Goal: Information Seeking & Learning: Learn about a topic

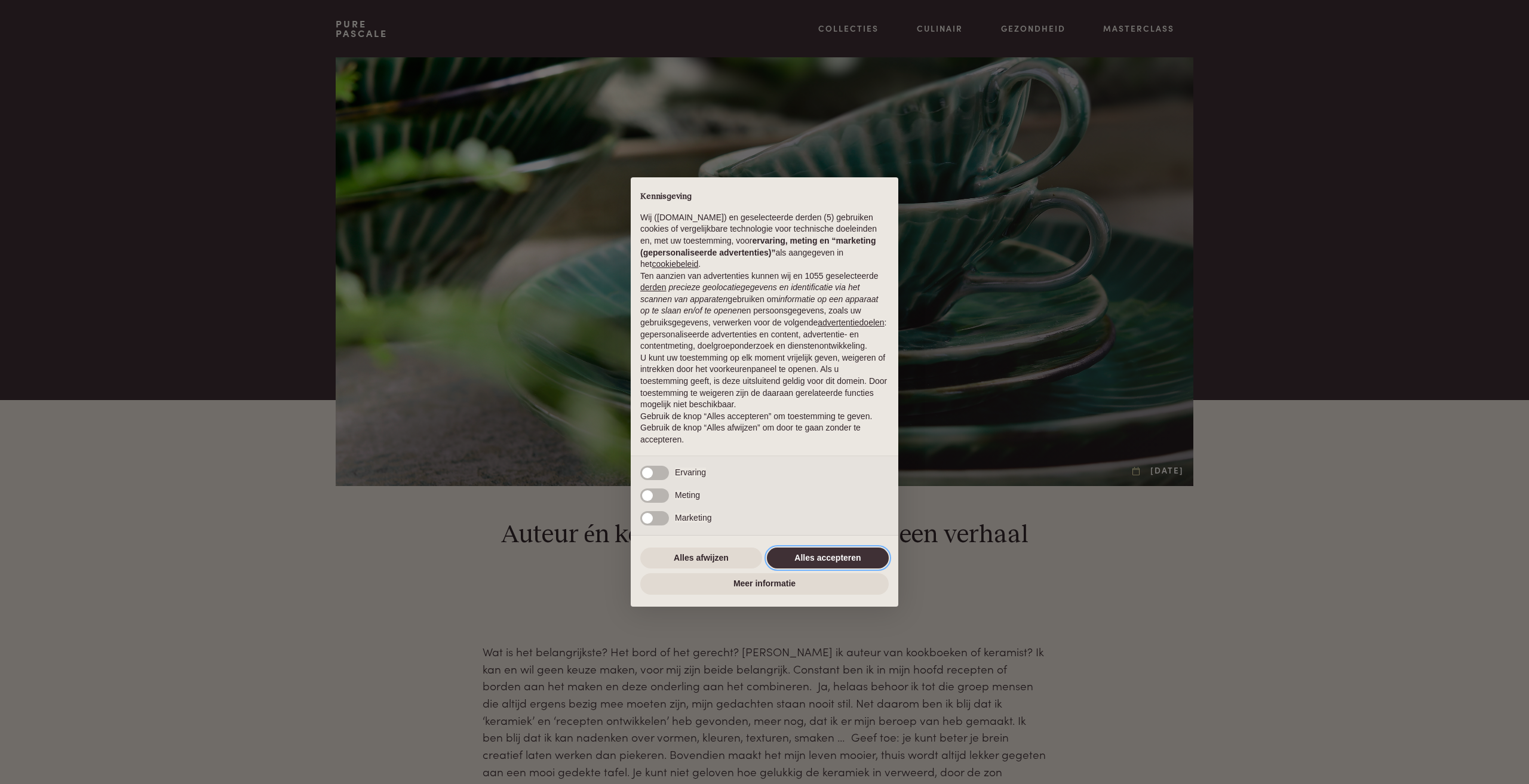
click at [883, 558] on button "Alles accepteren" at bounding box center [827, 558] width 122 height 22
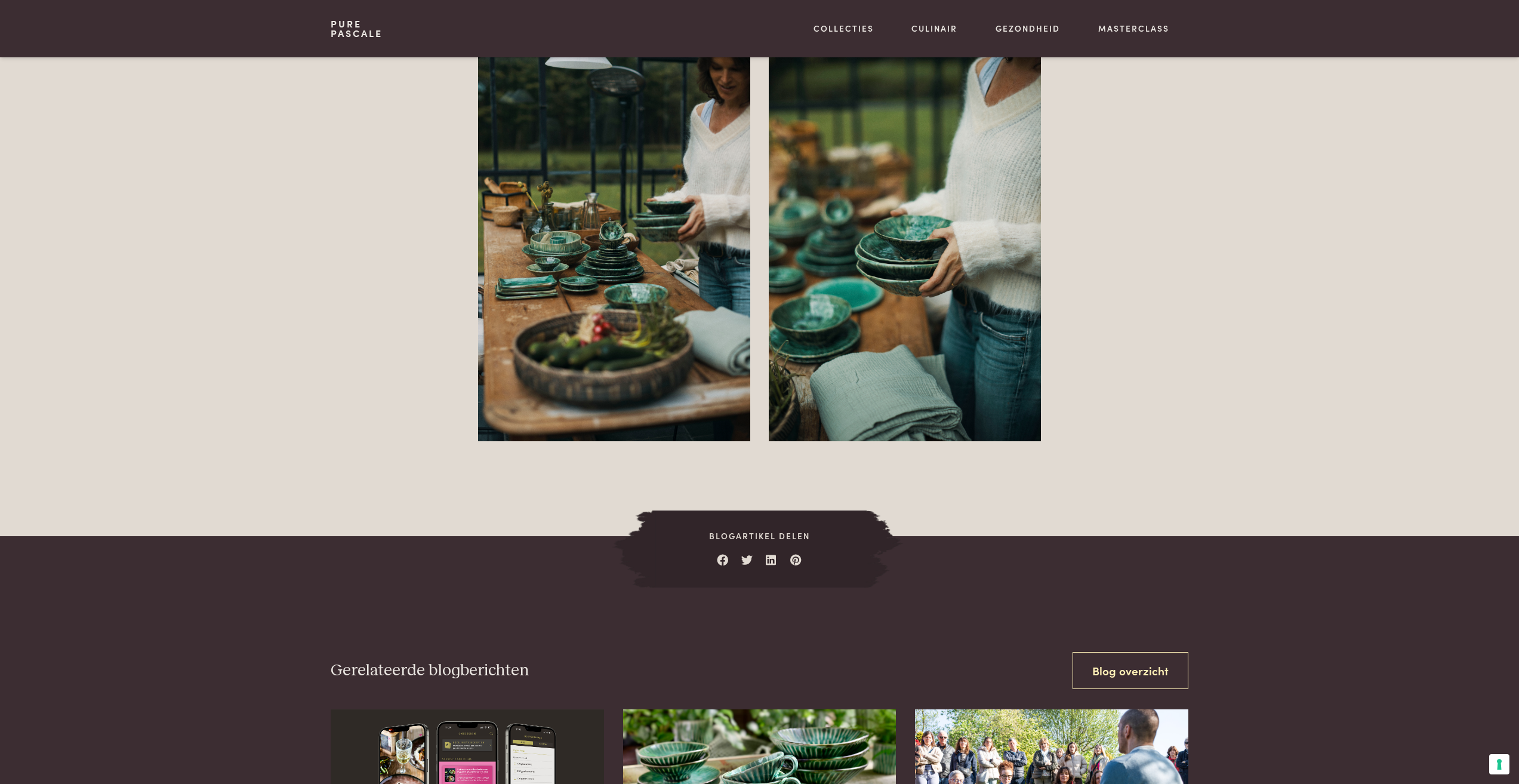
scroll to position [4417, 0]
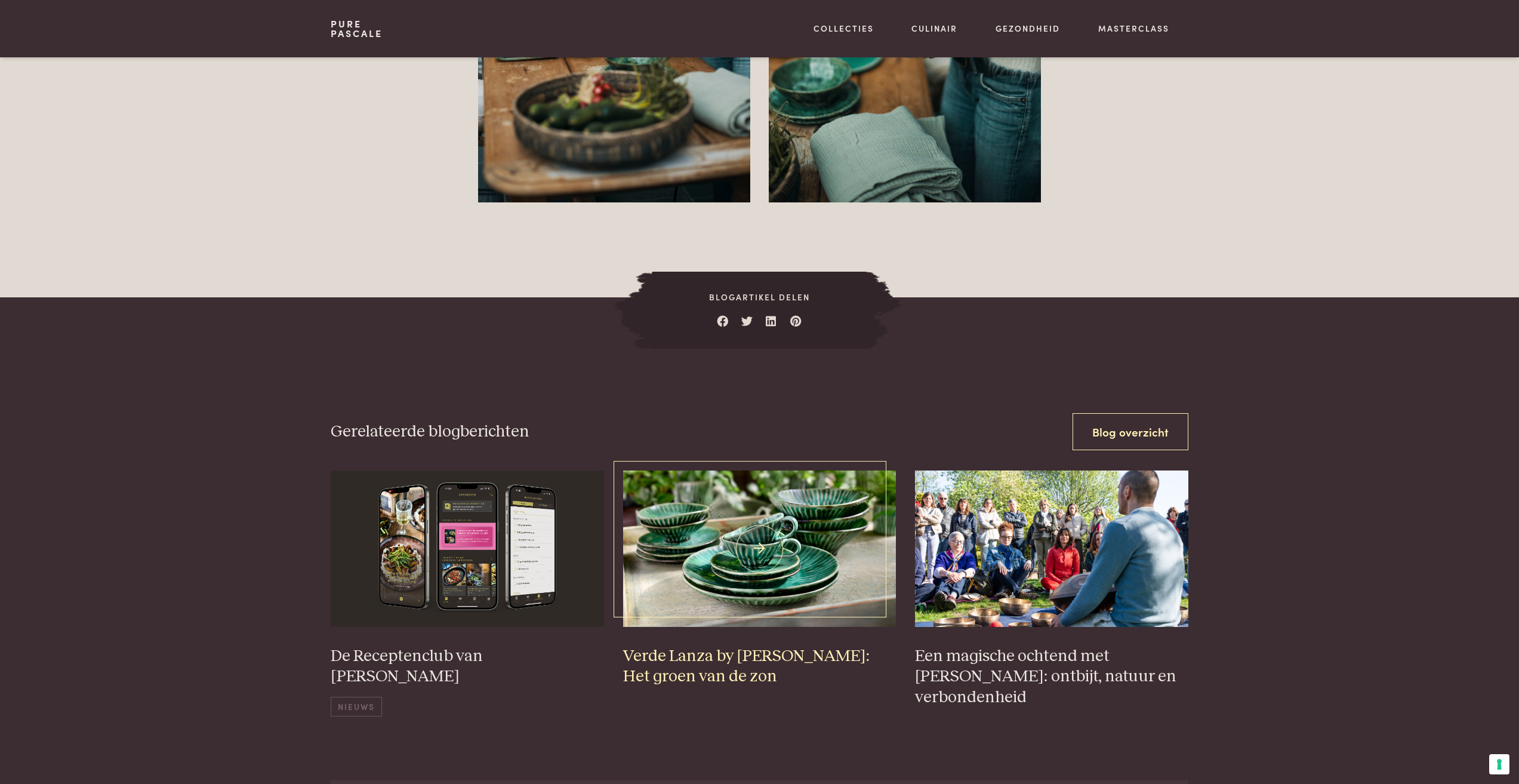
click at [823, 585] on img at bounding box center [760, 548] width 273 height 156
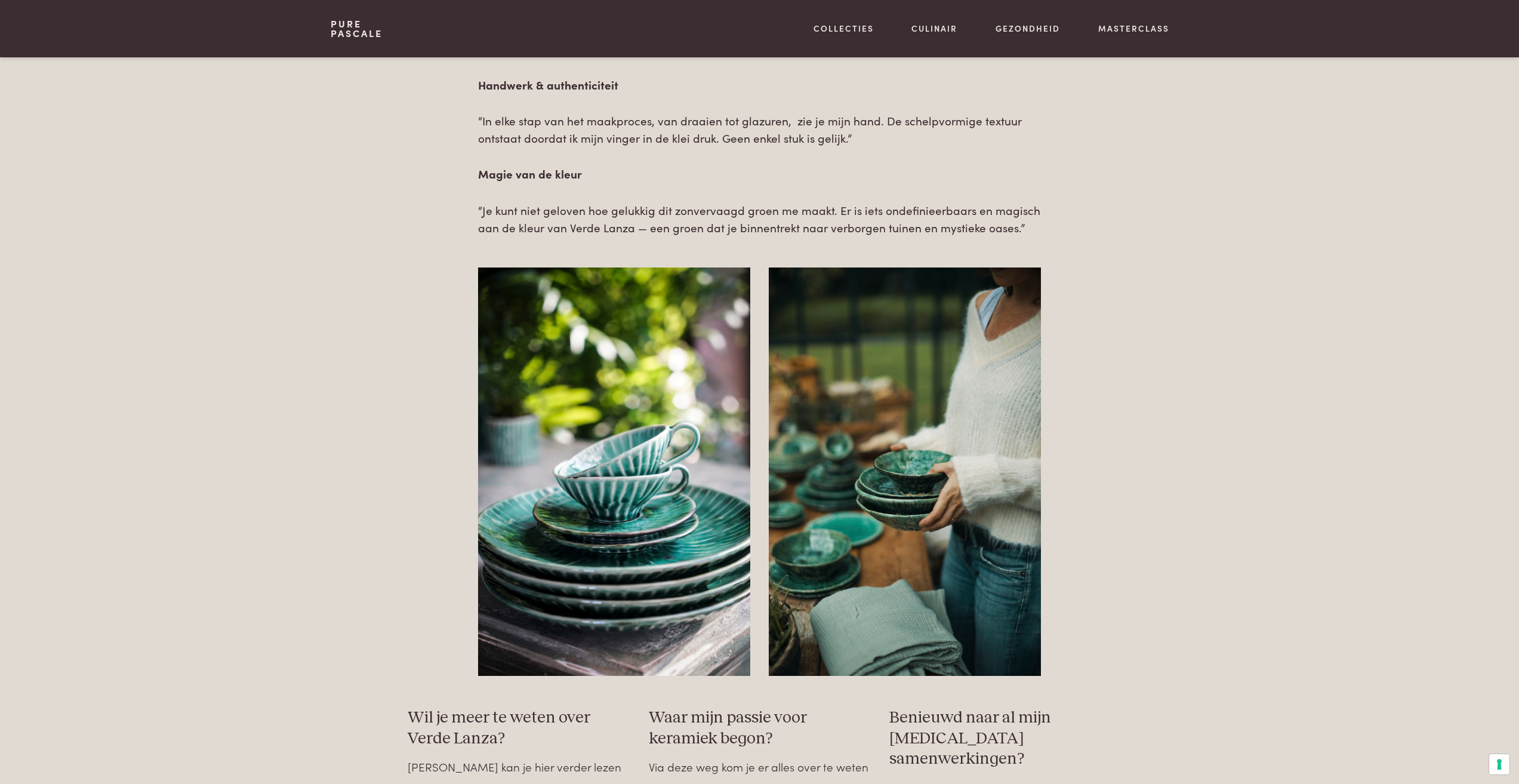
scroll to position [1731, 0]
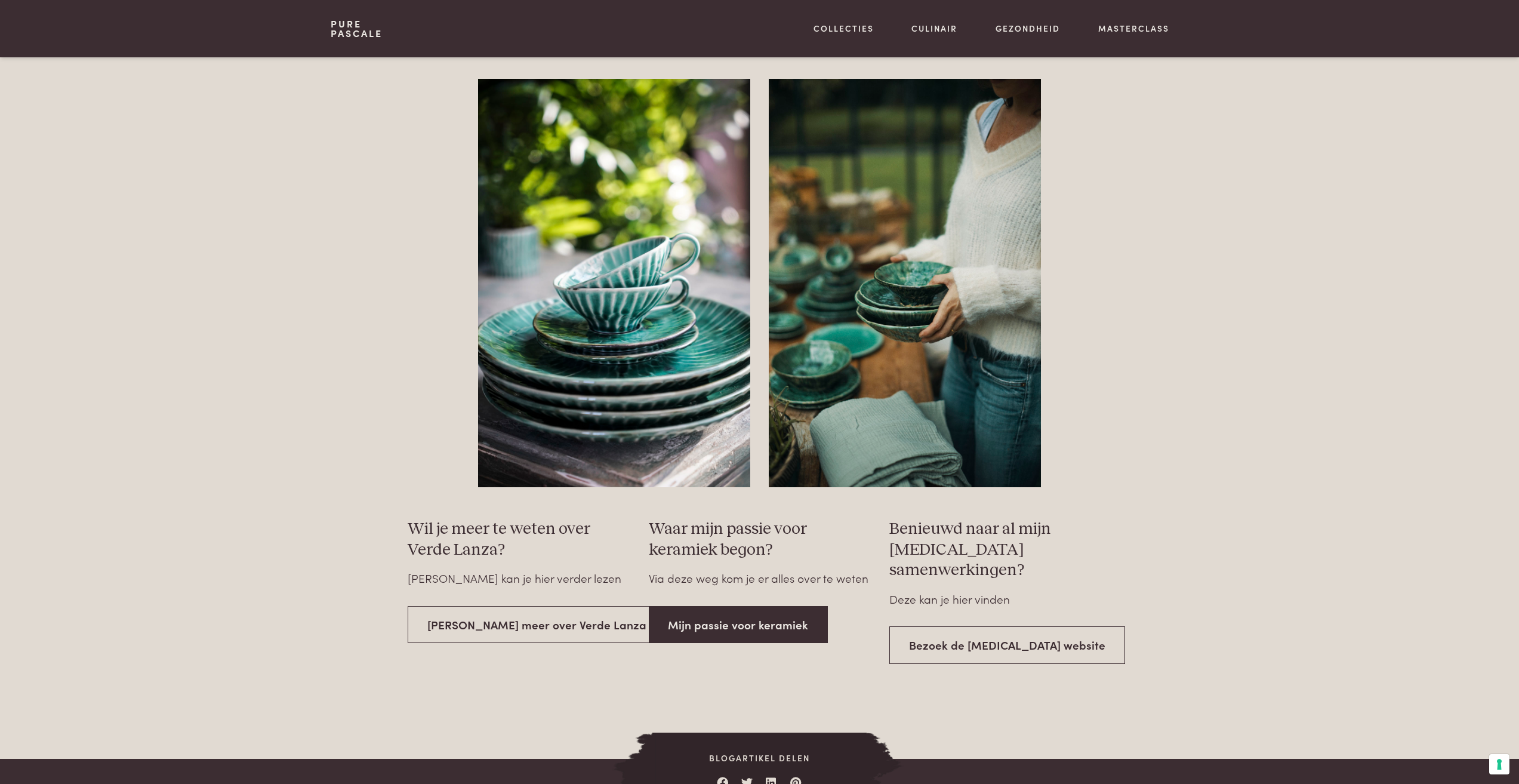
click at [739, 630] on link "Mijn passie voor keramiek" at bounding box center [739, 625] width 180 height 38
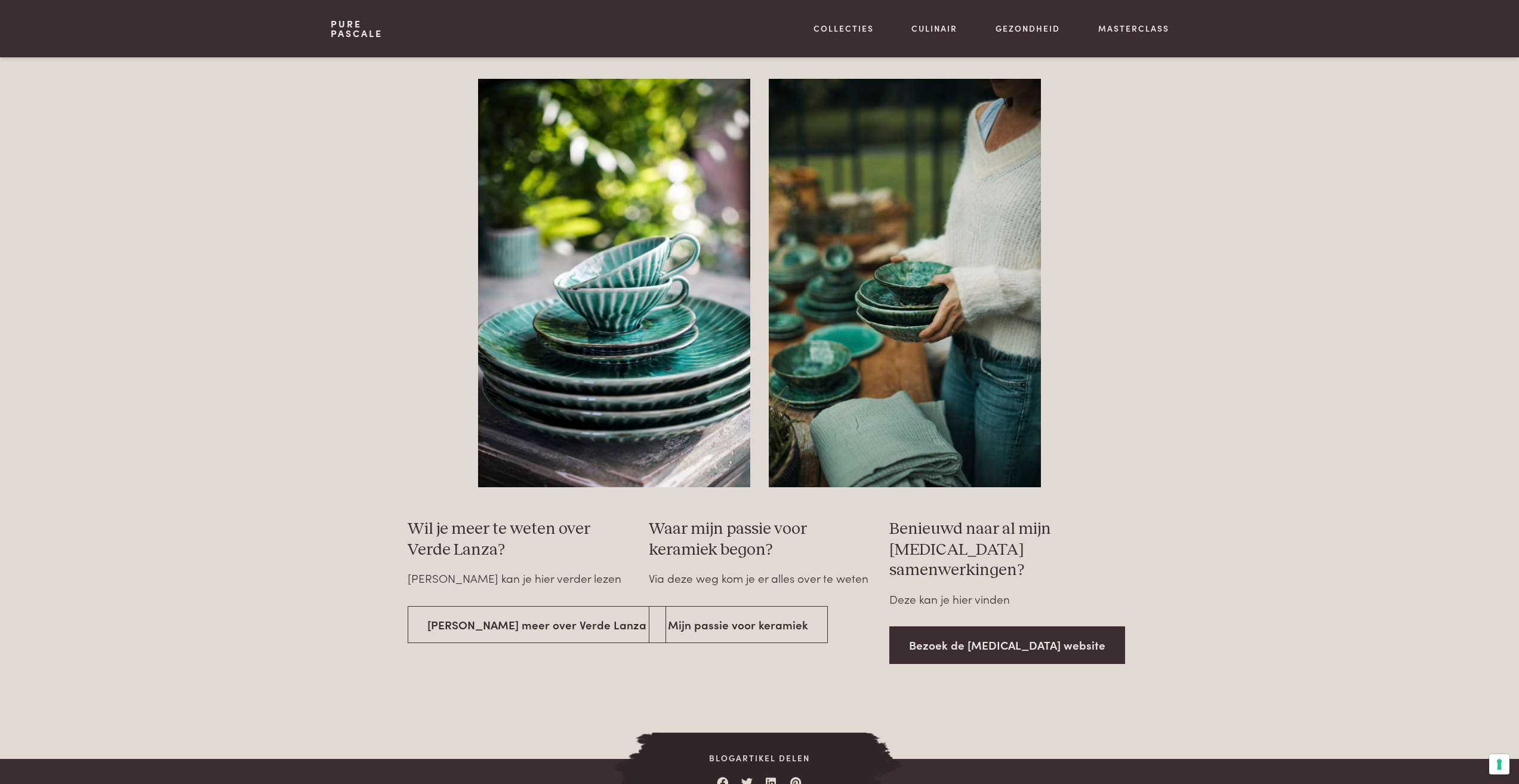
click at [994, 630] on link "Bezoek de [MEDICAL_DATA] website" at bounding box center [1008, 645] width 236 height 38
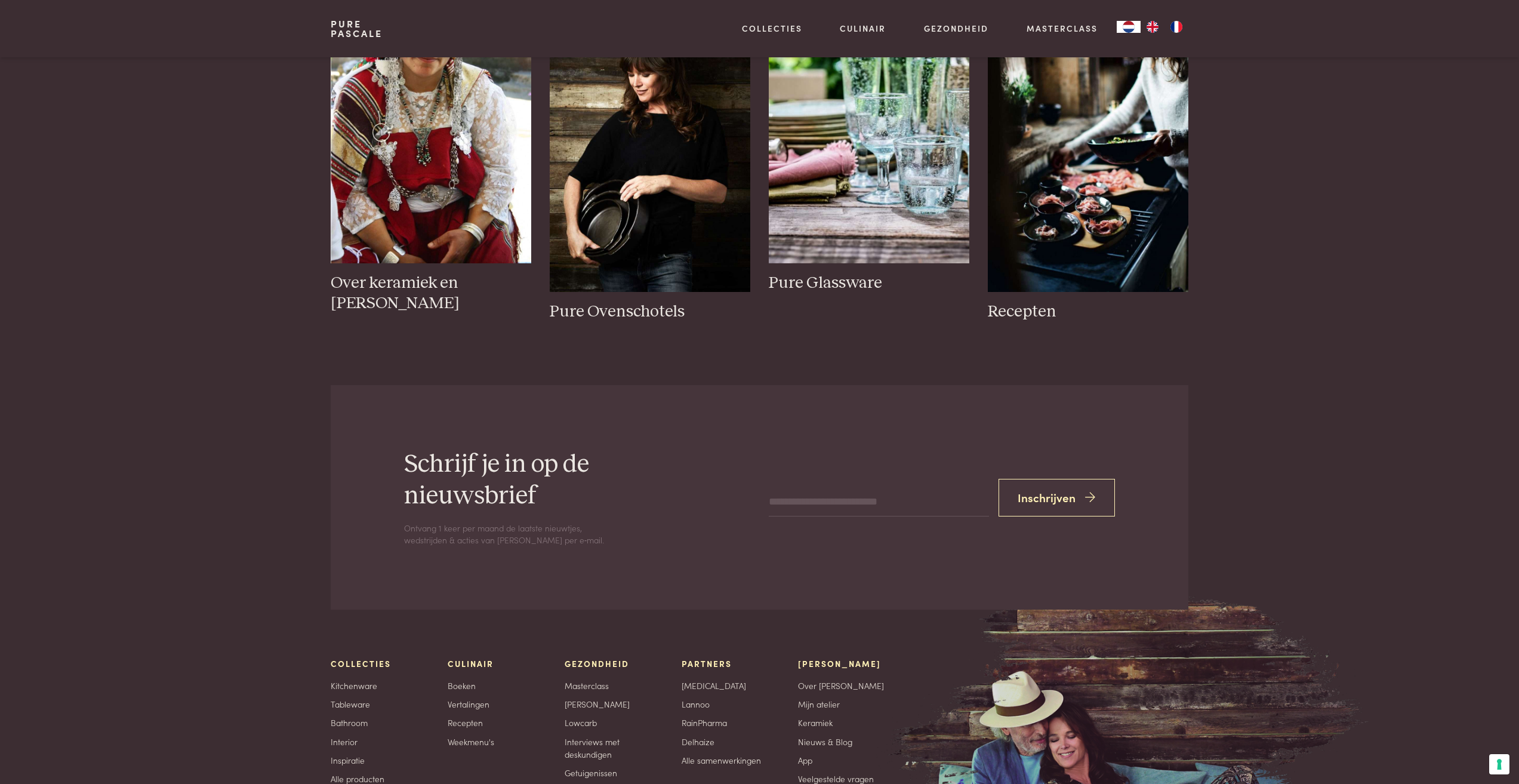
scroll to position [2387, 0]
